Goal: Transaction & Acquisition: Purchase product/service

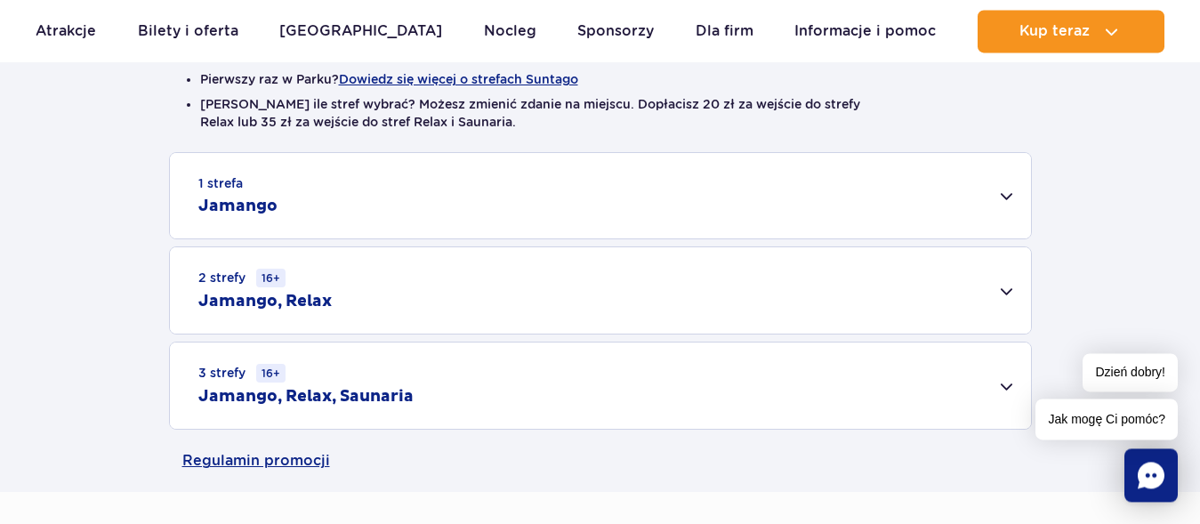
scroll to position [544, 0]
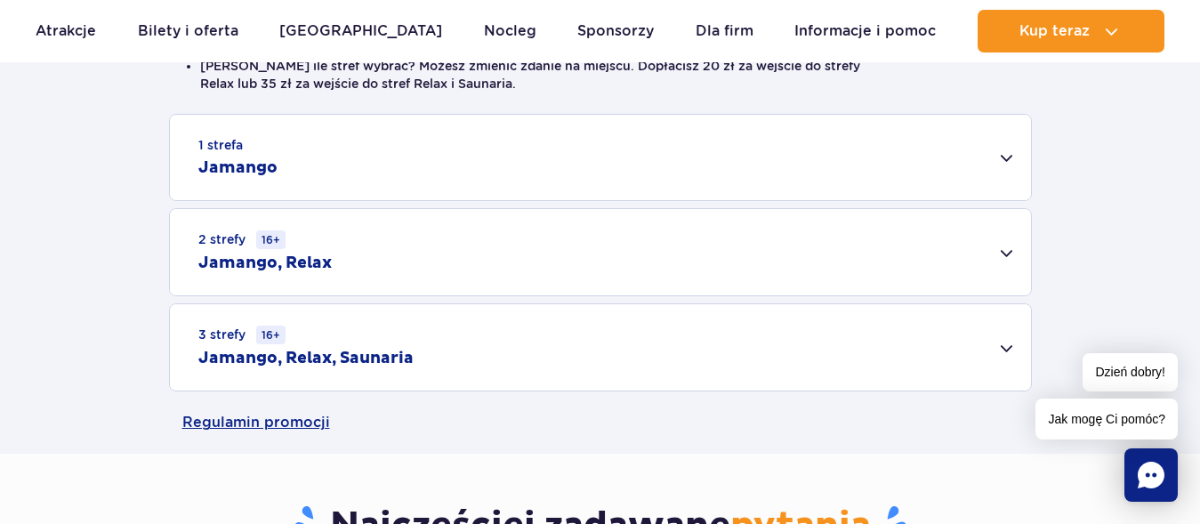
click at [1007, 349] on div "3 strefy 16+ Jamango, Relax, Saunaria" at bounding box center [600, 347] width 861 height 86
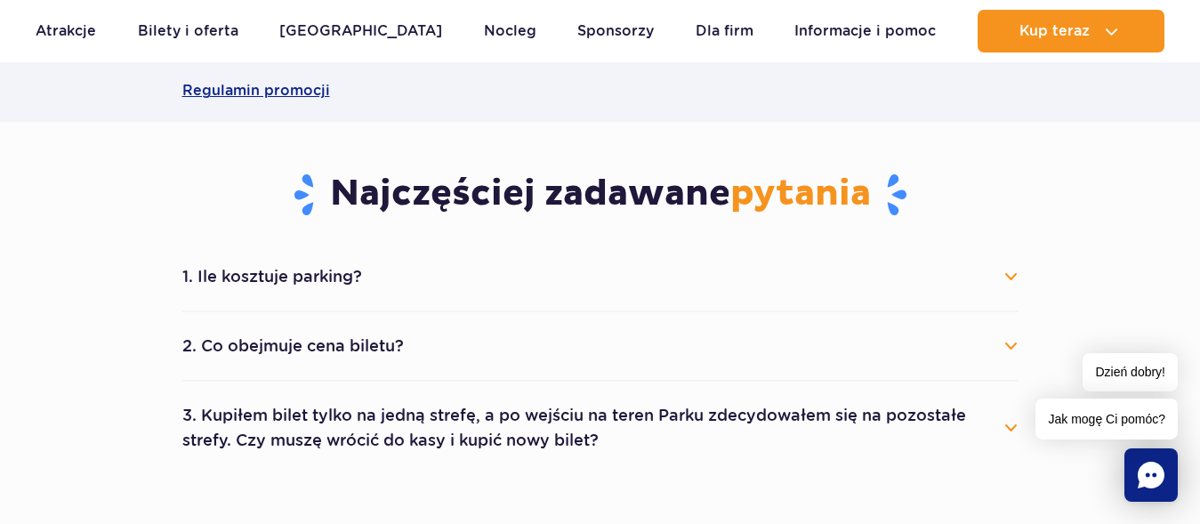
scroll to position [1179, 0]
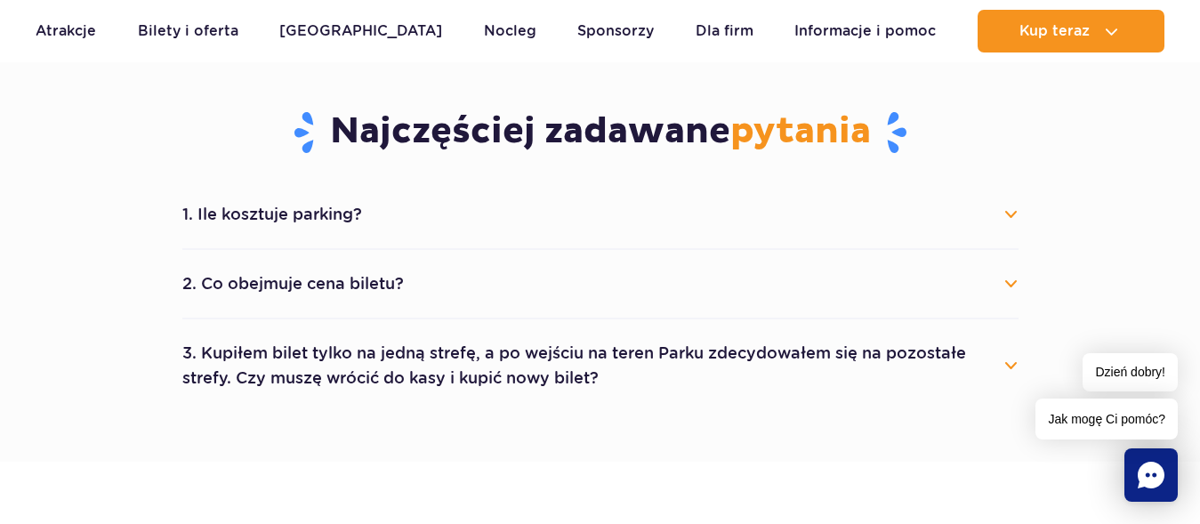
click at [1009, 284] on button "2. Co obejmuje cena biletu?" at bounding box center [600, 283] width 836 height 39
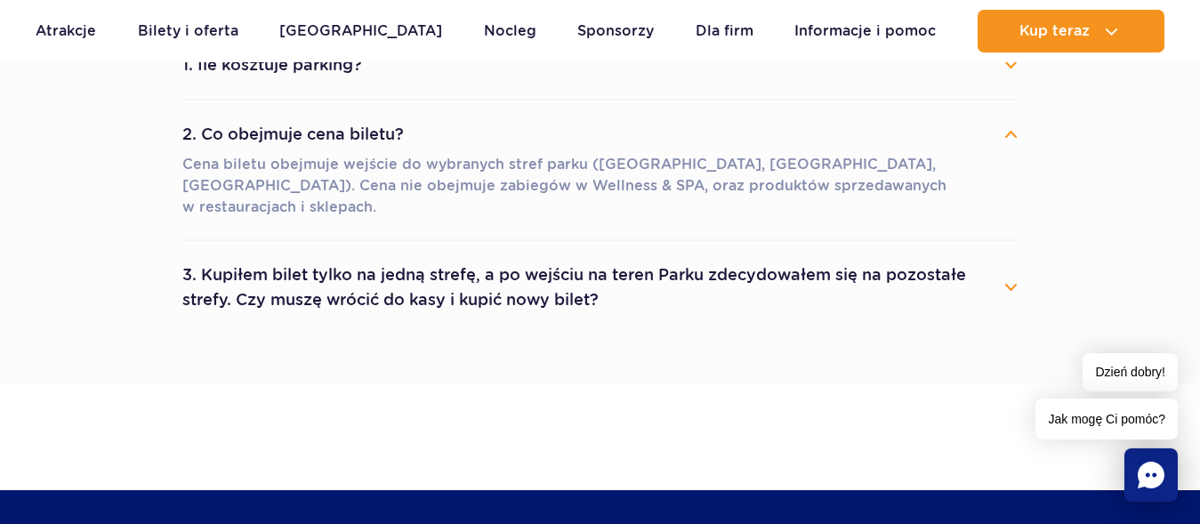
scroll to position [1361, 0]
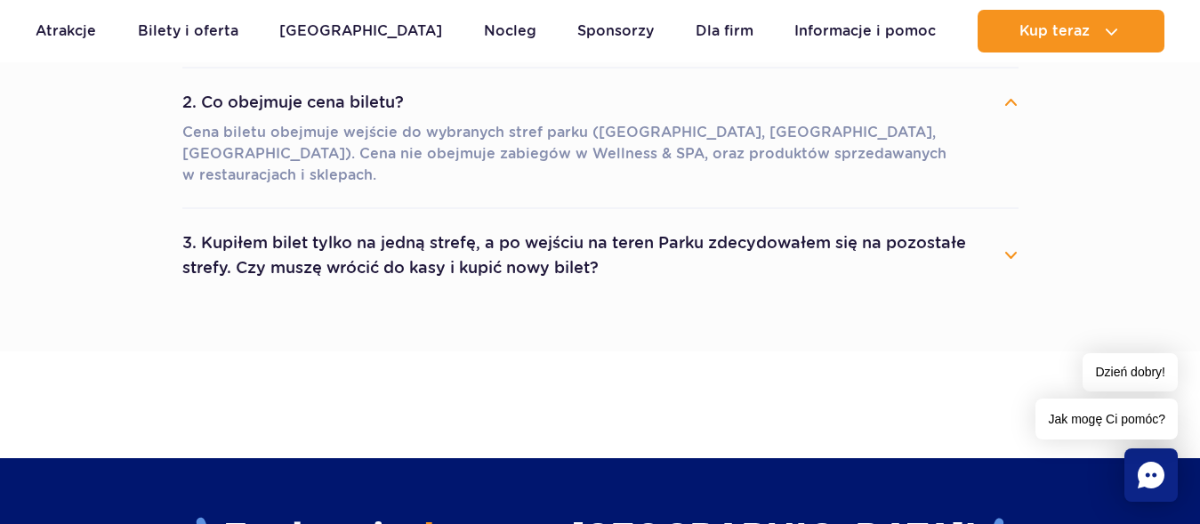
click at [1013, 235] on button "3. Kupiłem bilet tylko na jedną strefę, a po wejściu na teren Parku zdecydowałe…" at bounding box center [600, 255] width 836 height 64
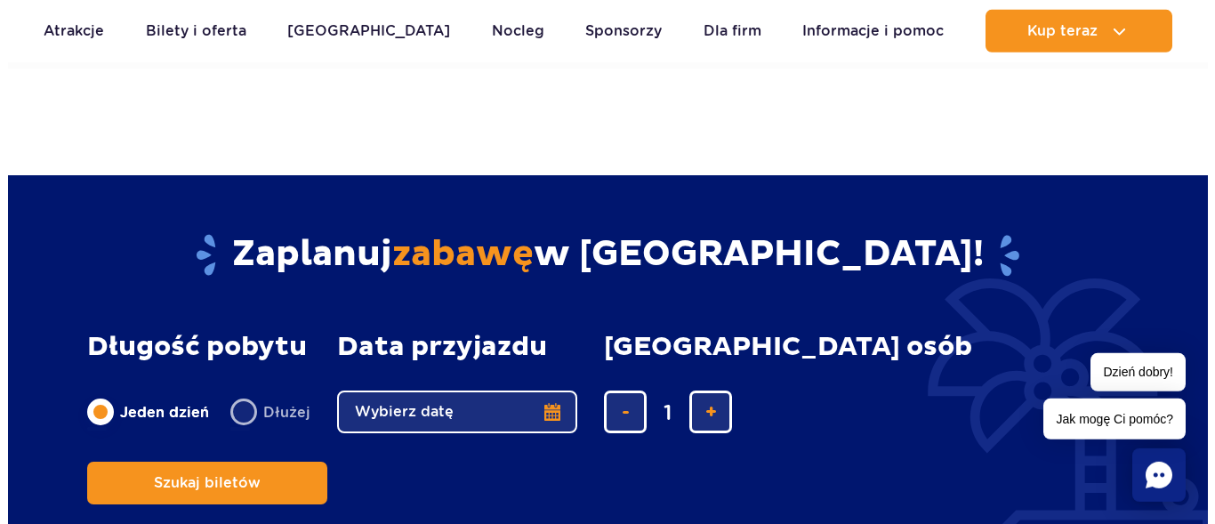
scroll to position [1724, 0]
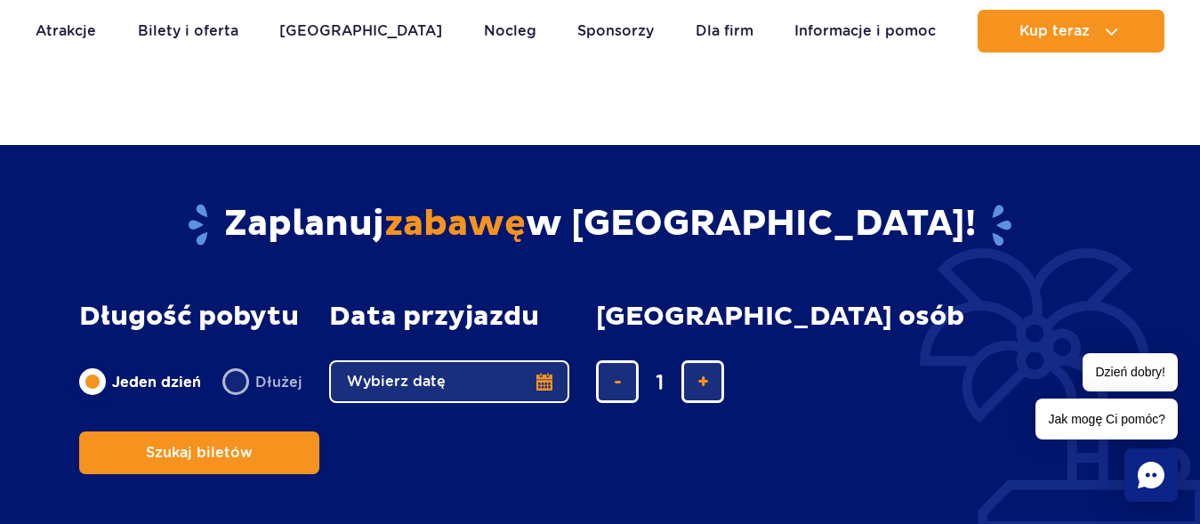
click at [235, 363] on label "Dłużej" at bounding box center [262, 381] width 80 height 37
click at [235, 397] on input "Dłużej" at bounding box center [232, 399] width 20 height 4
radio input "false"
radio input "true"
click at [541, 362] on button "Wybierz datę" at bounding box center [449, 381] width 240 height 43
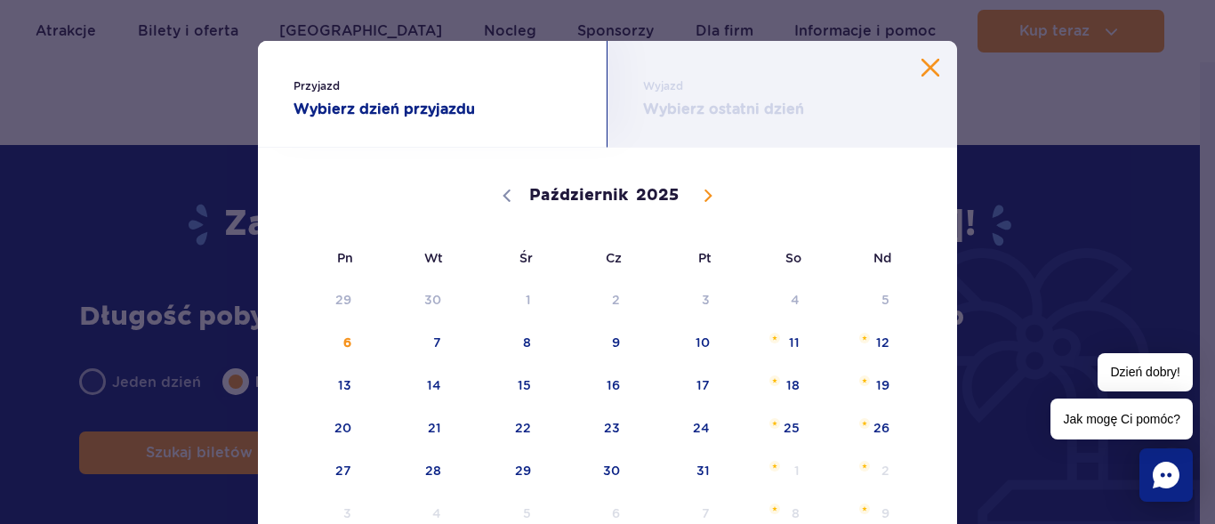
scroll to position [0, 0]
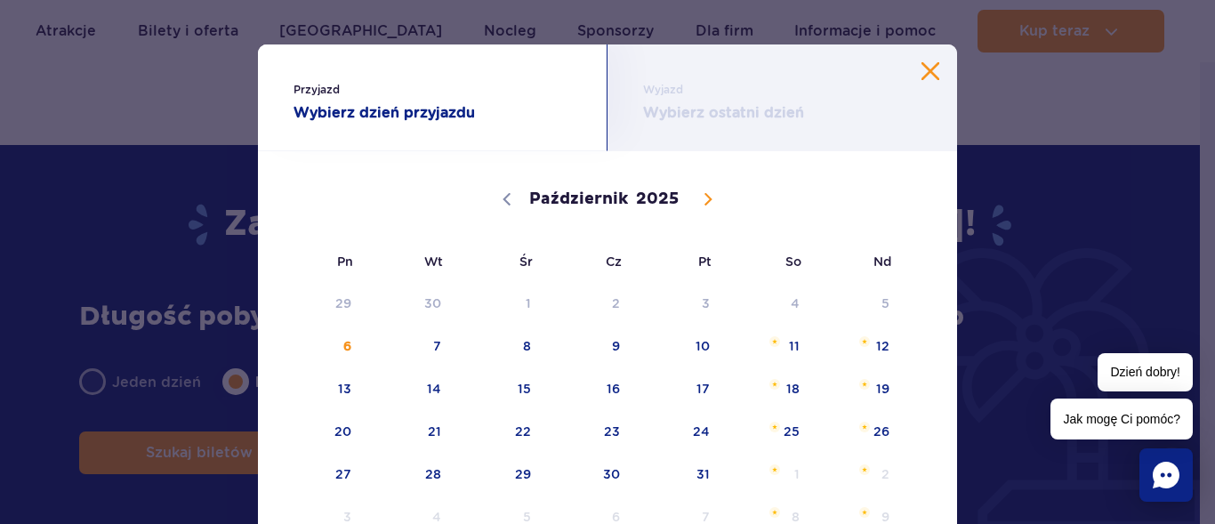
click at [702, 196] on icon at bounding box center [708, 199] width 12 height 12
select select "10"
click at [787, 342] on span "8" at bounding box center [769, 346] width 90 height 41
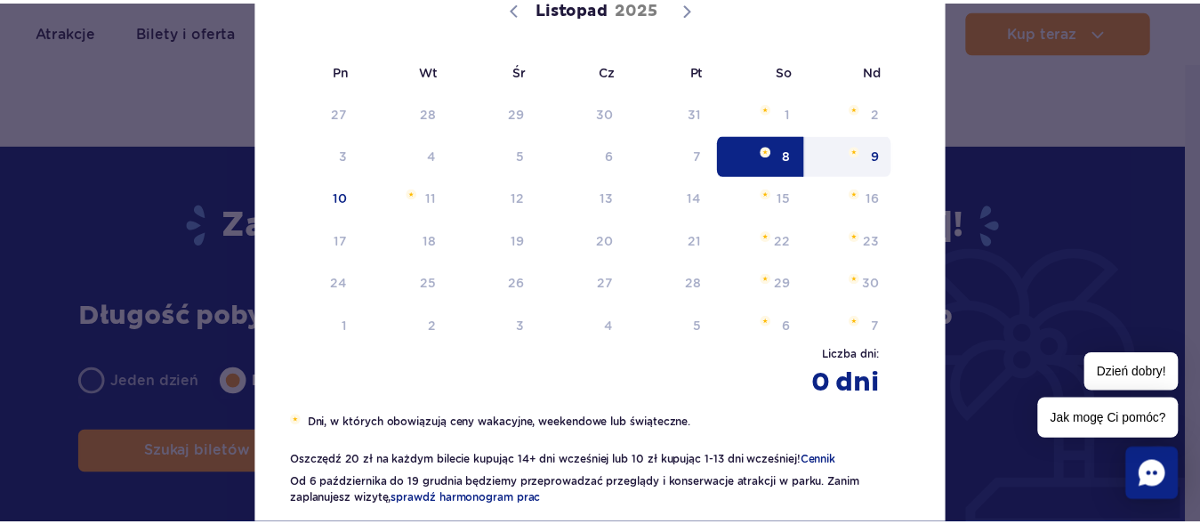
scroll to position [154, 0]
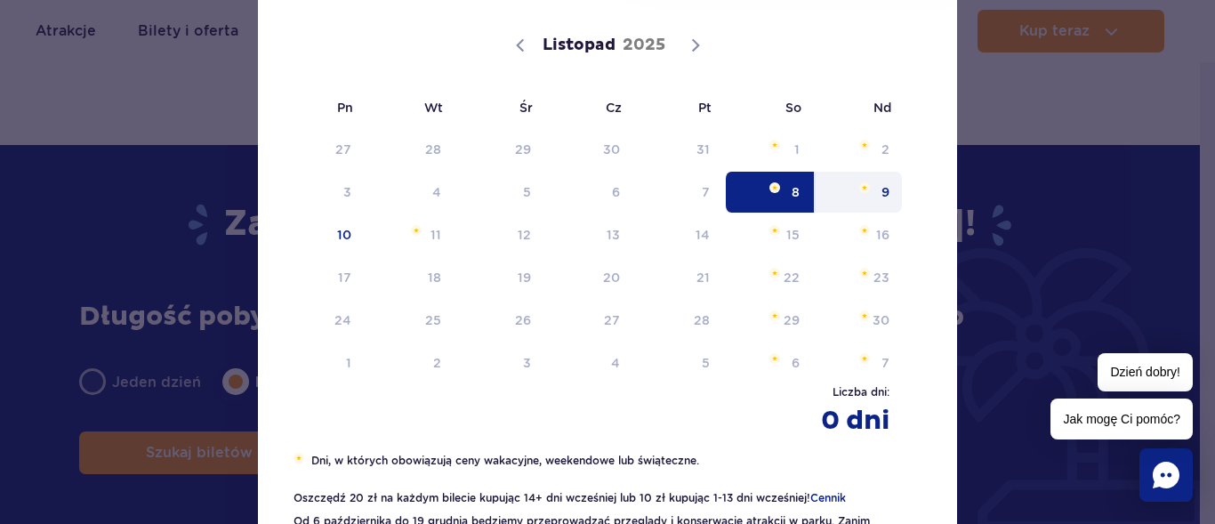
click at [876, 189] on span "9" at bounding box center [859, 192] width 90 height 41
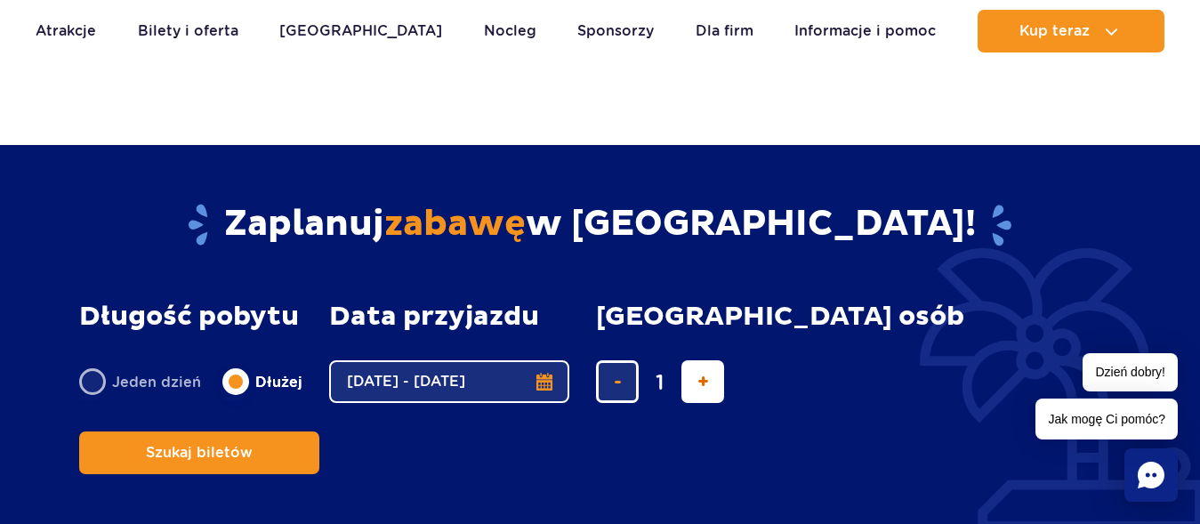
click at [701, 382] on span "dodaj bilet" at bounding box center [703, 382] width 12 height 0
click at [703, 382] on span "dodaj bilet" at bounding box center [703, 382] width 12 height 0
type input "4"
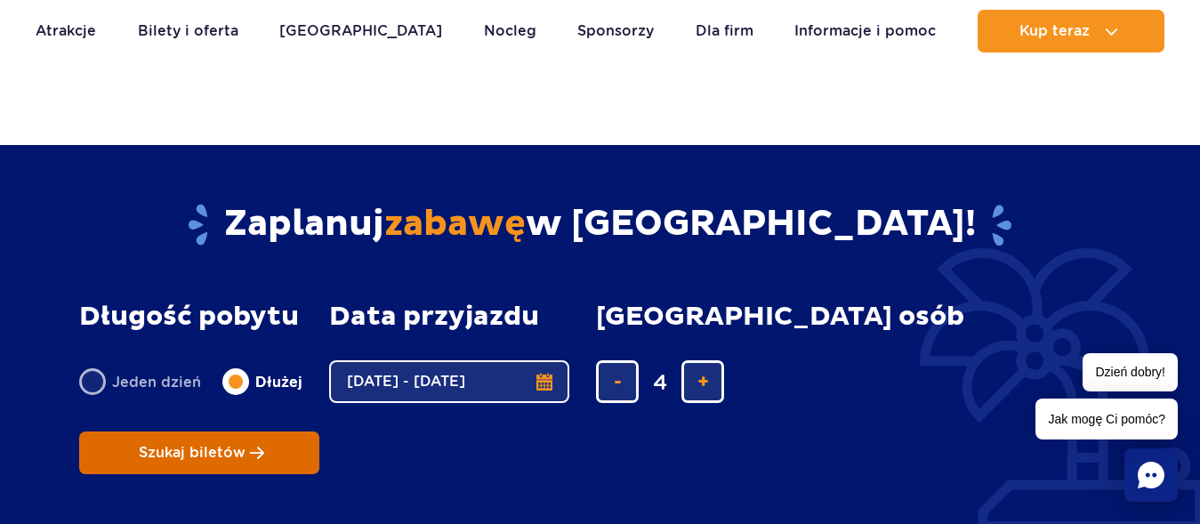
click at [319, 431] on button "Szukaj biletów" at bounding box center [199, 452] width 240 height 43
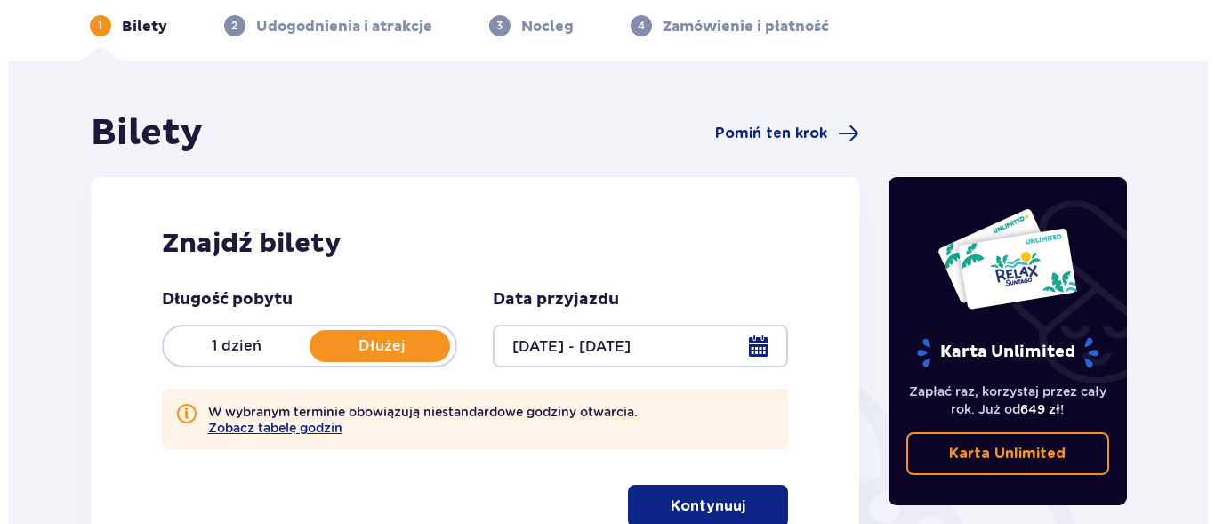
scroll to position [181, 0]
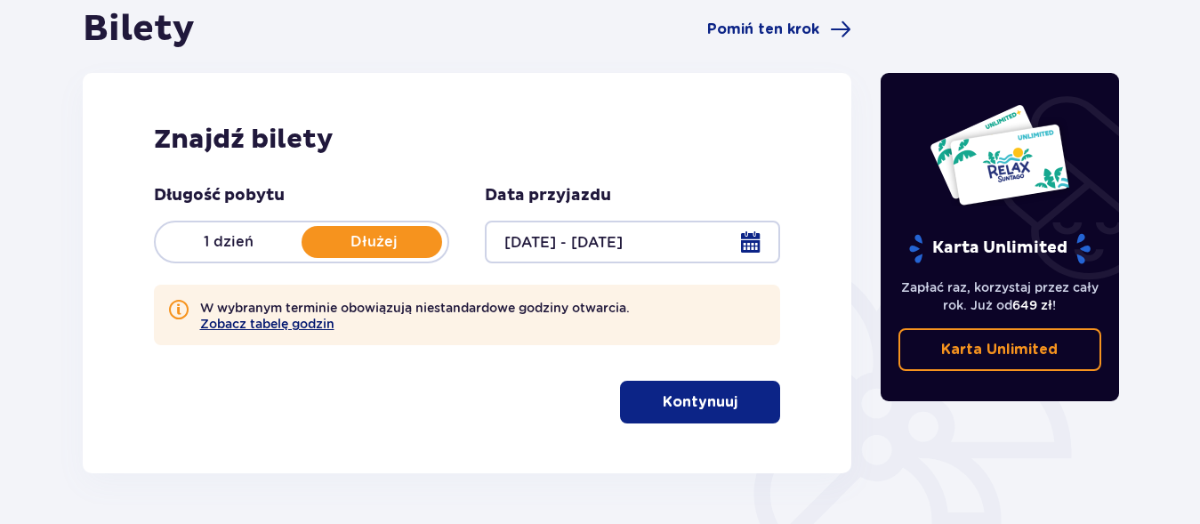
click at [291, 321] on button "Zobacz tabelę godzin" at bounding box center [267, 324] width 134 height 14
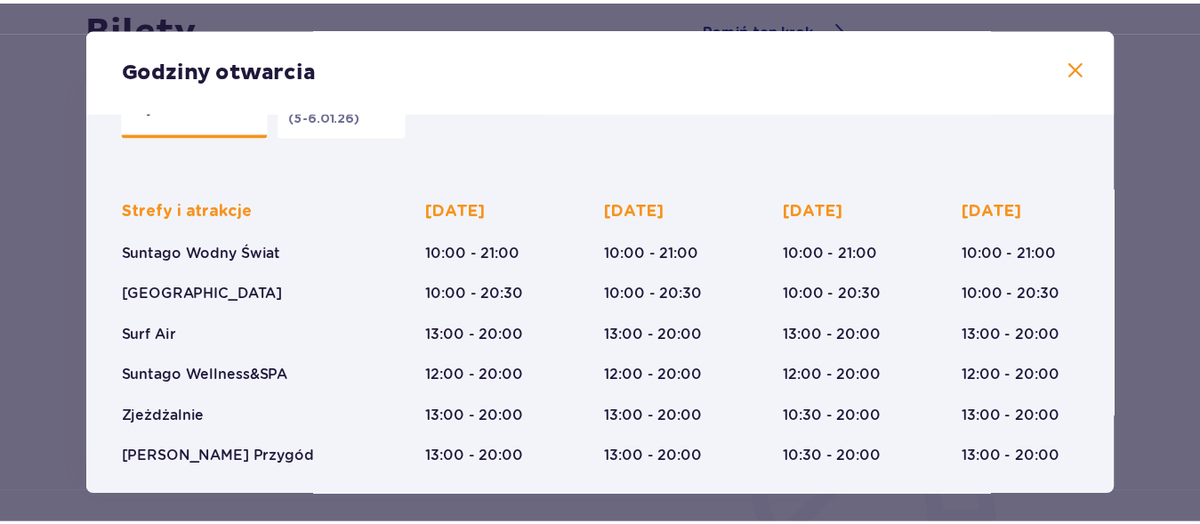
scroll to position [101, 0]
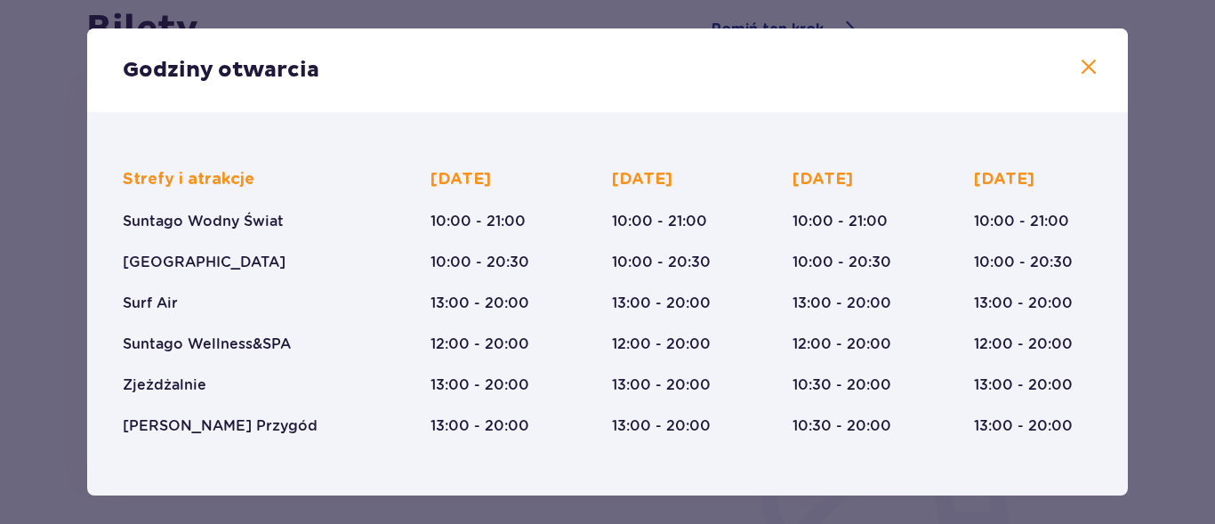
click at [1078, 58] on span at bounding box center [1088, 67] width 21 height 21
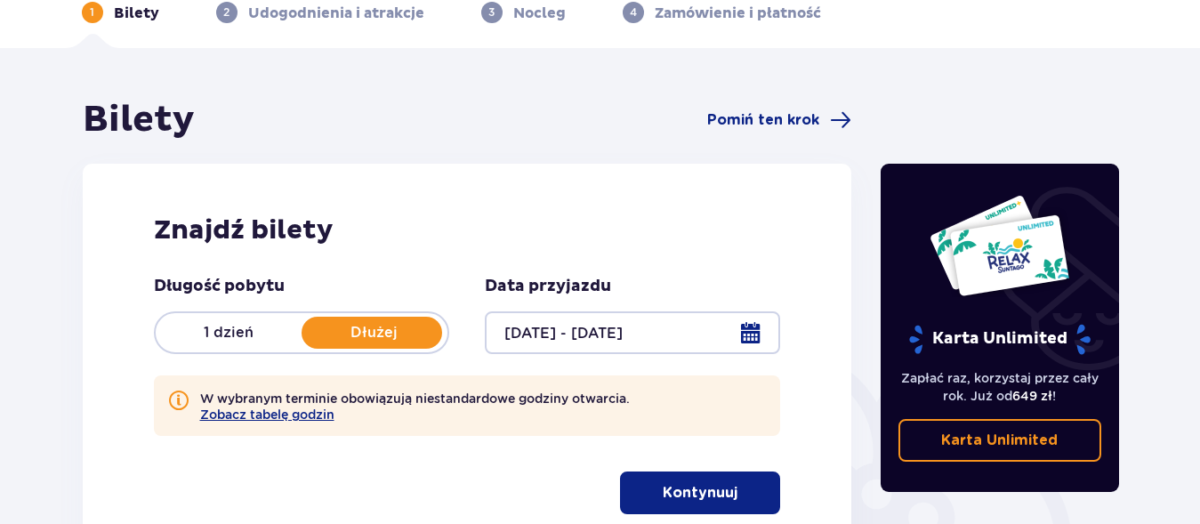
scroll to position [181, 0]
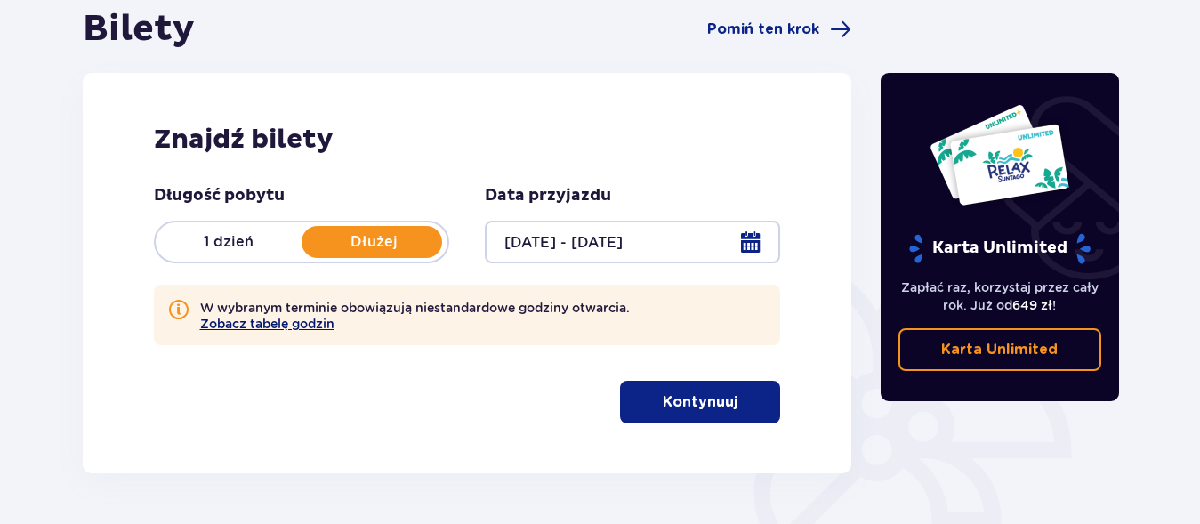
click at [215, 322] on button "Zobacz tabelę godzin" at bounding box center [267, 324] width 134 height 14
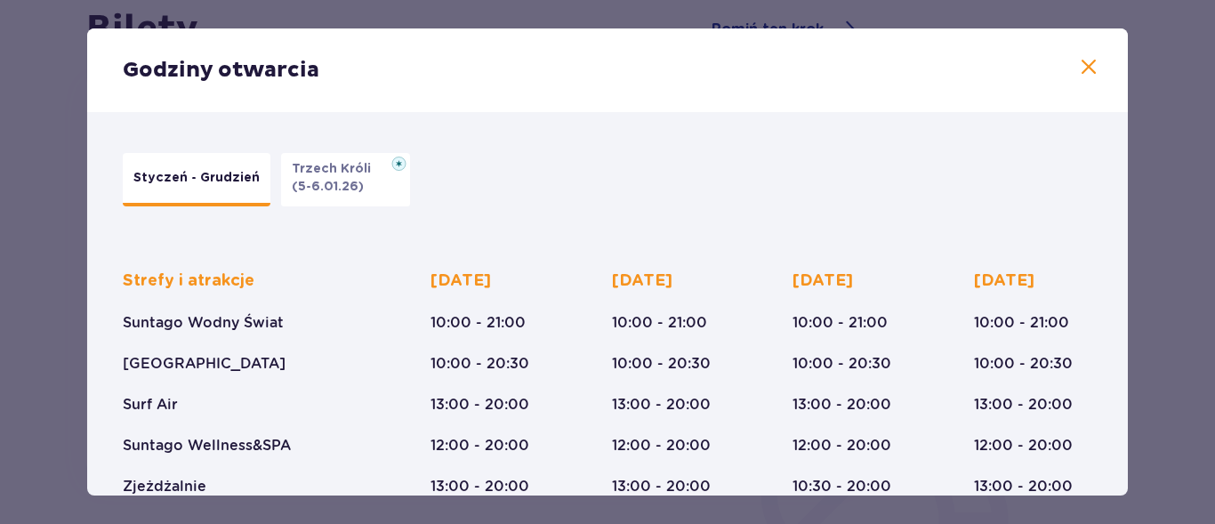
drag, startPoint x: 1071, startPoint y: 66, endPoint x: 1087, endPoint y: 65, distance: 16.0
click at [1078, 67] on span at bounding box center [1088, 67] width 21 height 21
